Goal: Find specific page/section: Find specific page/section

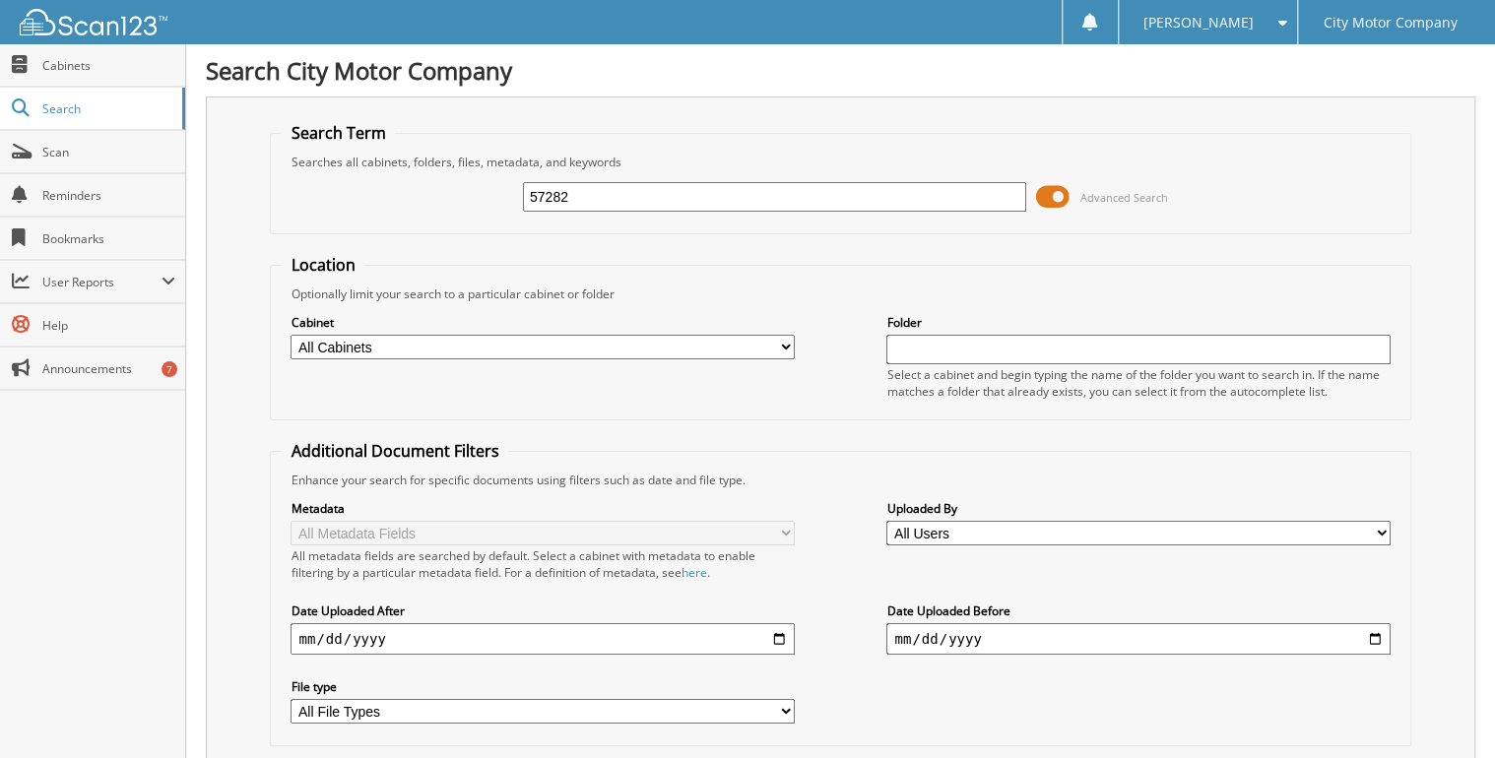
type input "57282"
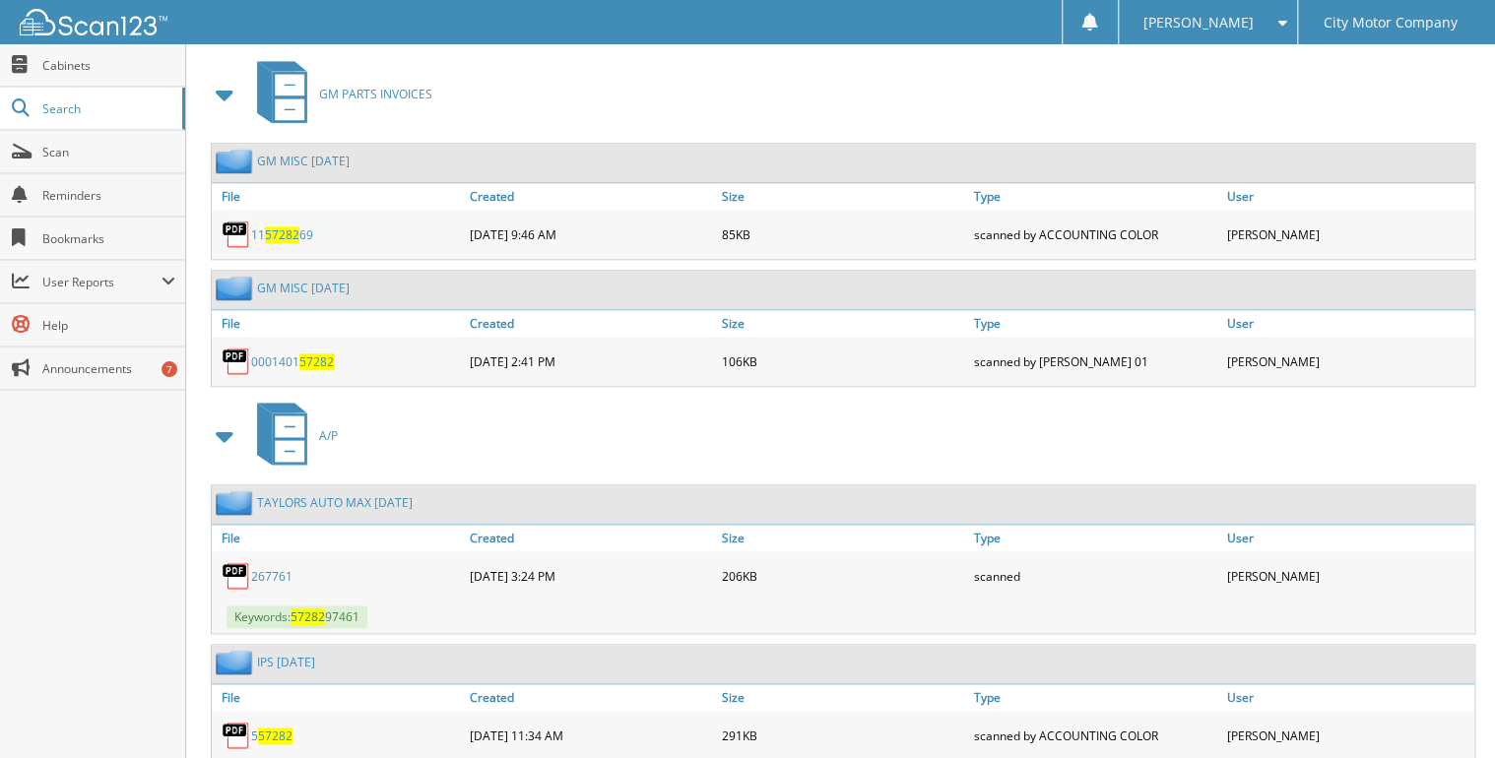
scroll to position [867, 0]
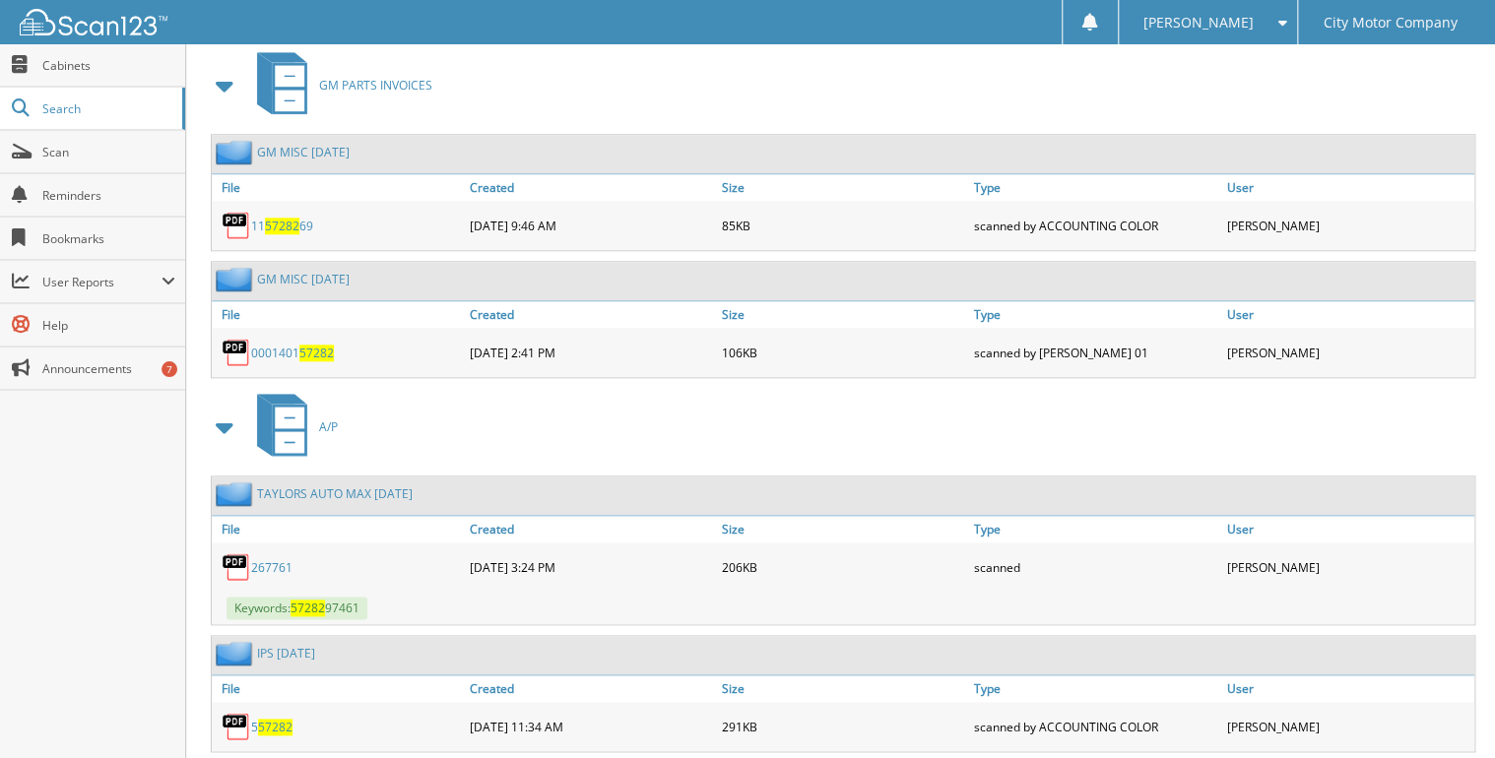
click at [263, 559] on link "267761" at bounding box center [271, 567] width 41 height 17
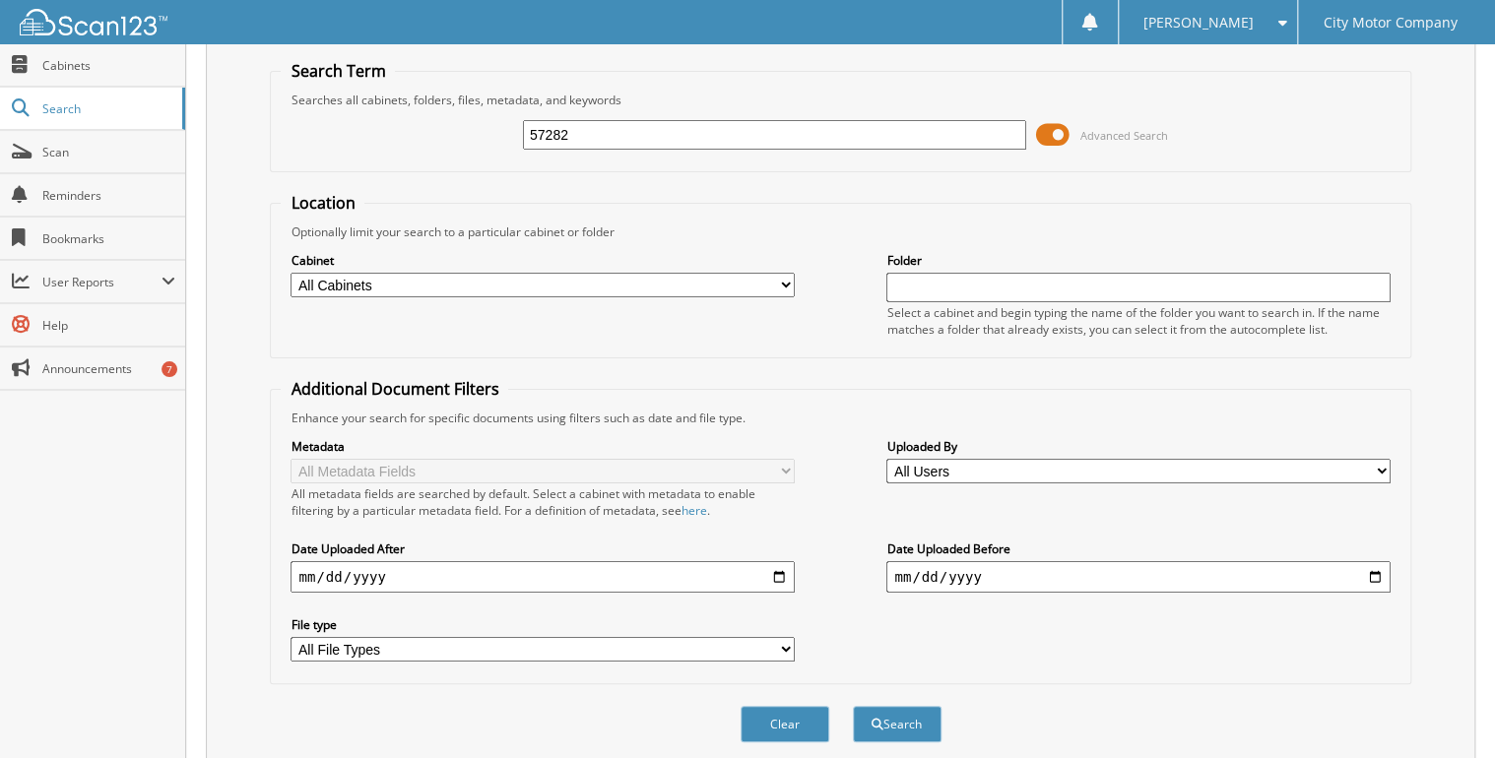
scroll to position [0, 0]
